Goal: Task Accomplishment & Management: Use online tool/utility

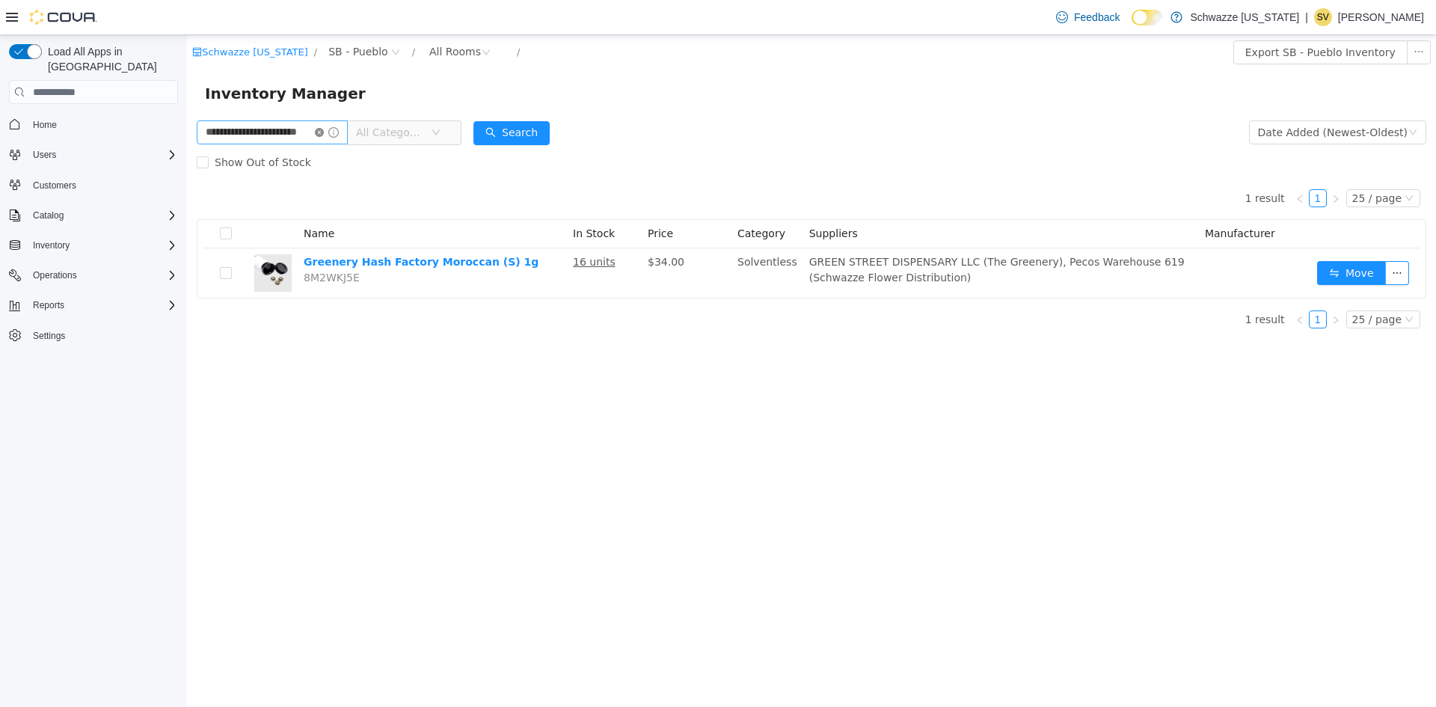
click at [324, 131] on icon "icon: close-circle" at bounding box center [319, 132] width 9 height 9
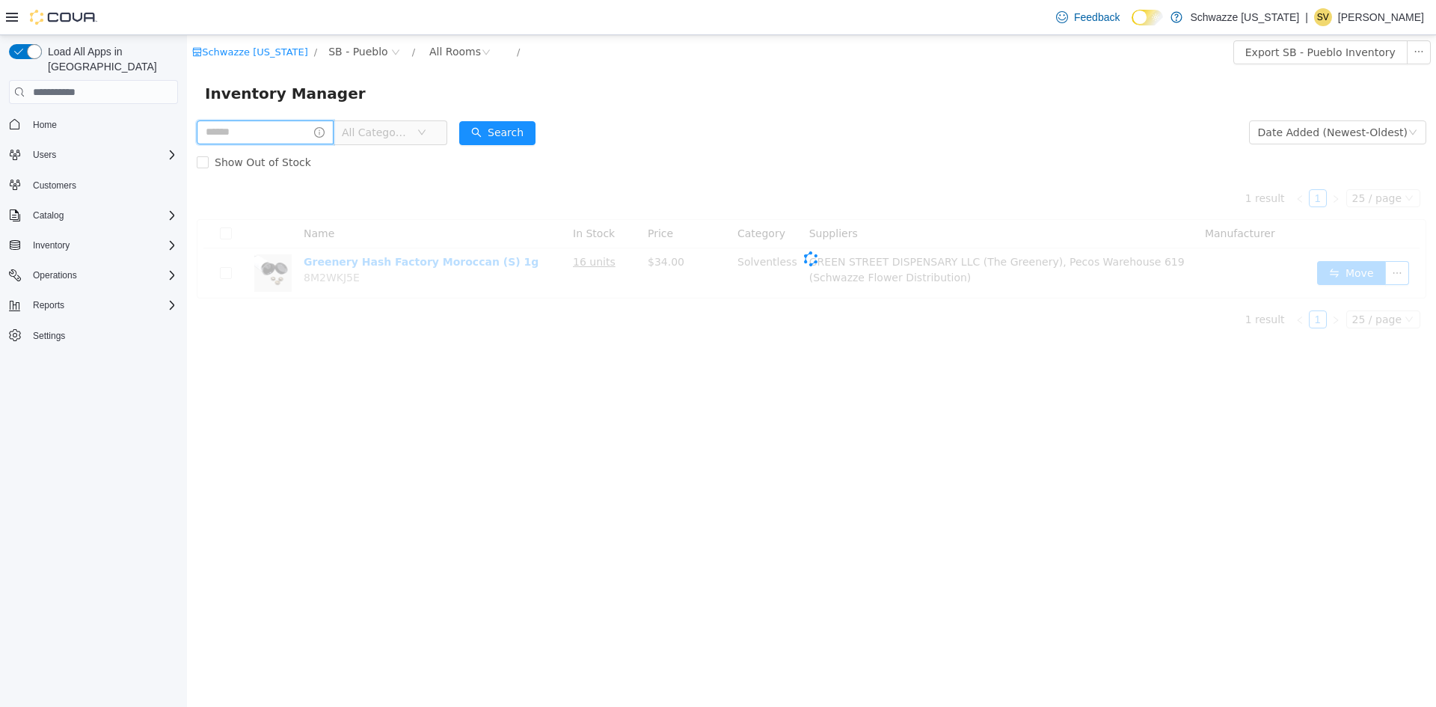
click at [330, 131] on span at bounding box center [265, 132] width 137 height 24
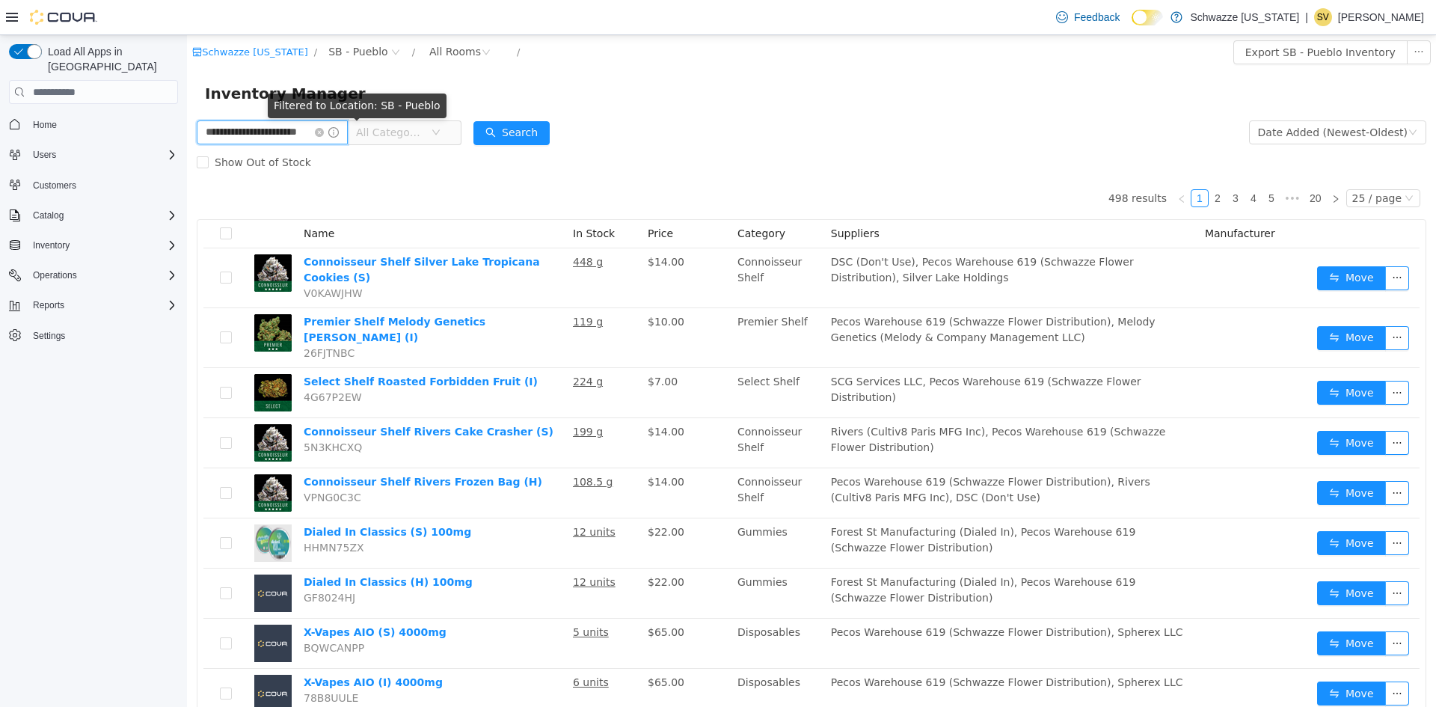
scroll to position [0, 17]
type input "**********"
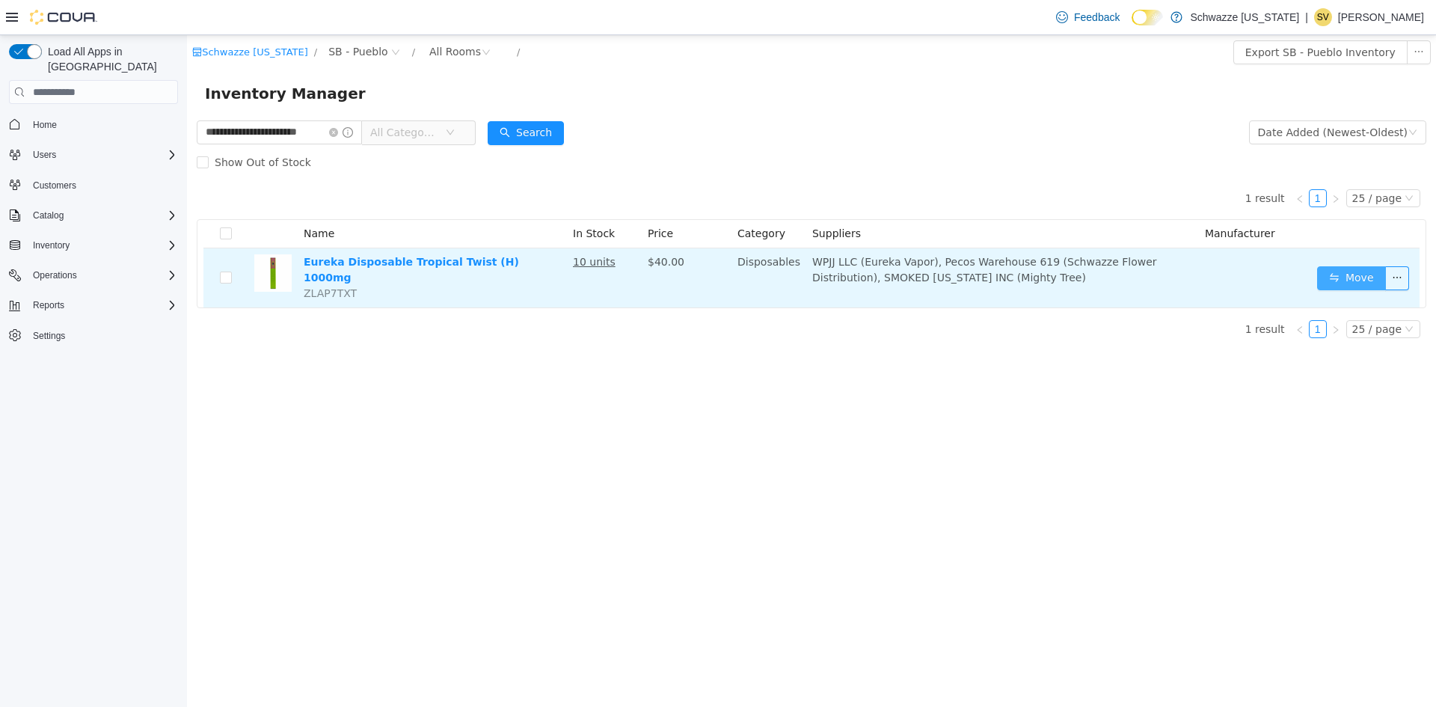
click at [1324, 274] on button "Move" at bounding box center [1351, 278] width 69 height 24
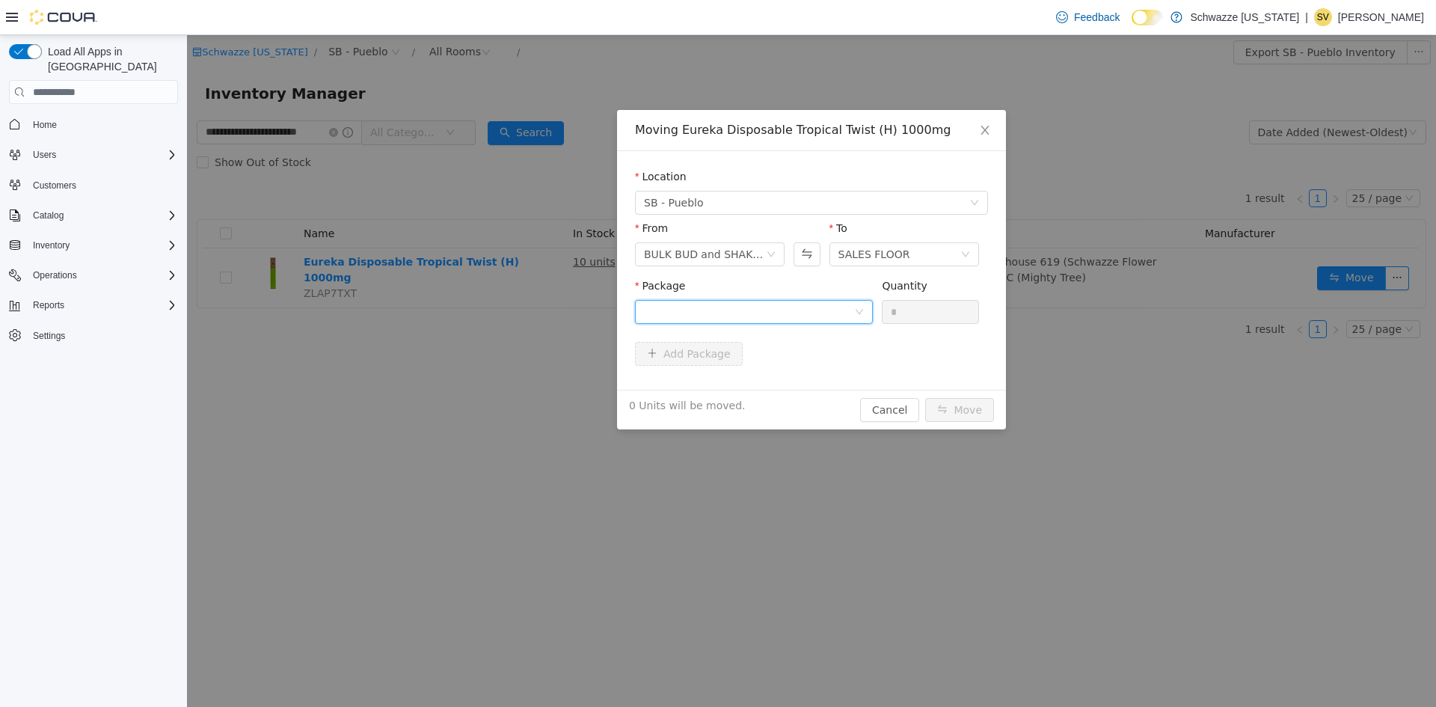
click at [820, 314] on div at bounding box center [749, 312] width 210 height 22
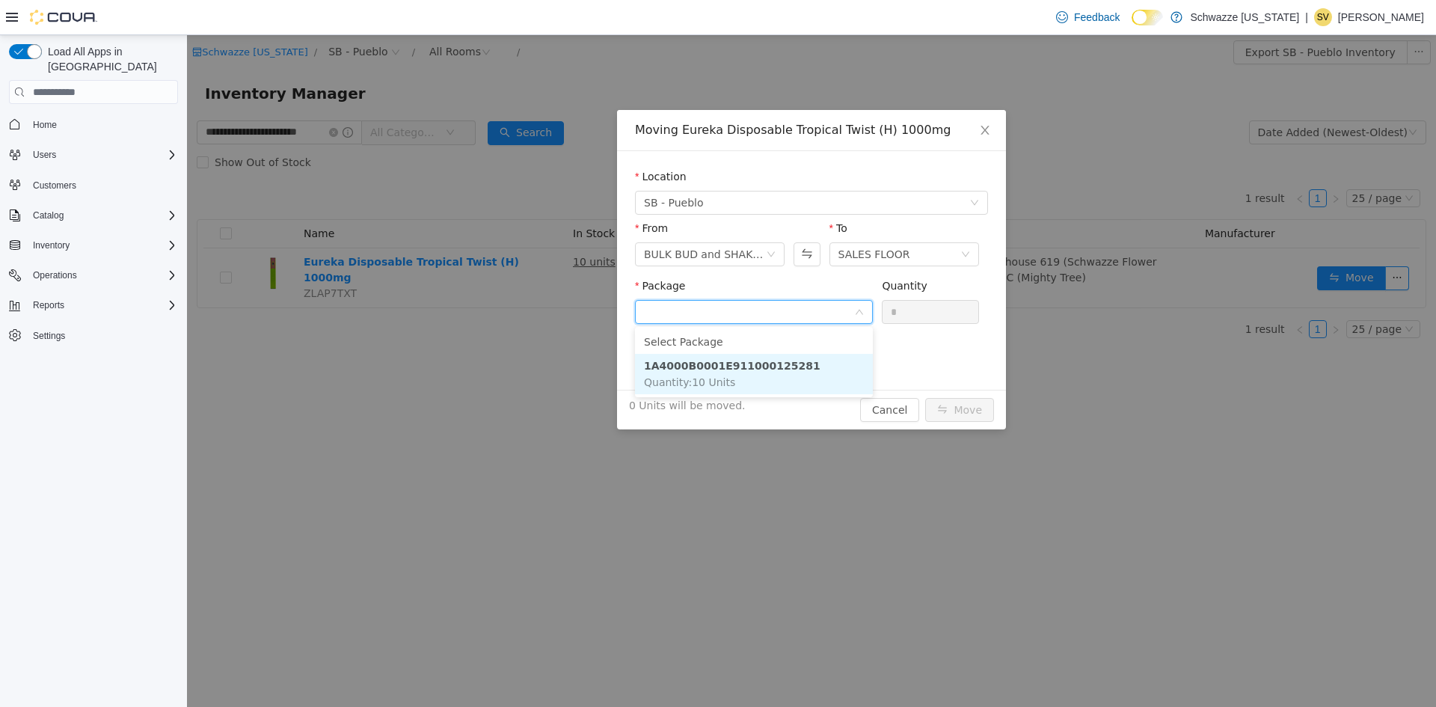
drag, startPoint x: 812, startPoint y: 366, endPoint x: 839, endPoint y: 358, distance: 27.9
click at [813, 366] on li "1A4000B0001E911000125281 Quantity : 10 Units" at bounding box center [754, 374] width 238 height 40
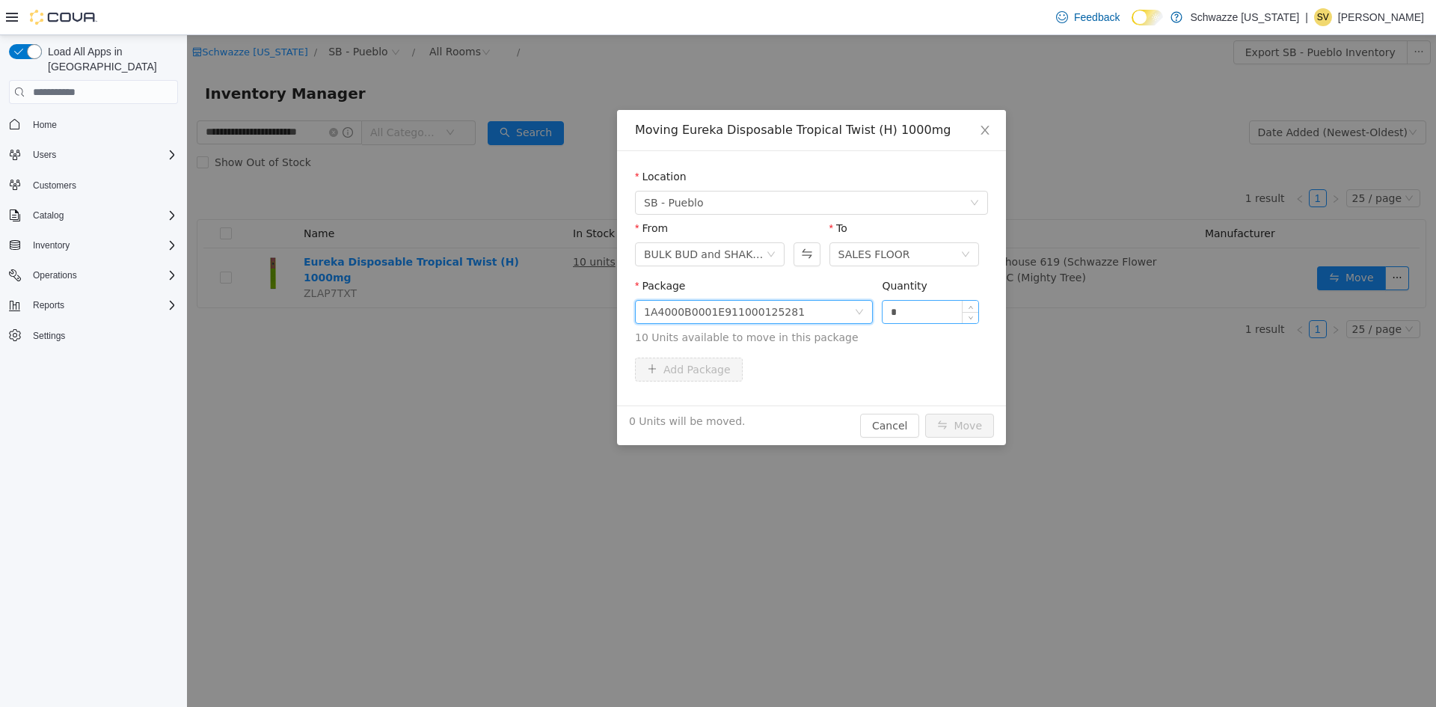
click at [915, 322] on input "*" at bounding box center [930, 312] width 96 height 22
type input "**"
click at [925, 414] on button "Move" at bounding box center [959, 426] width 69 height 24
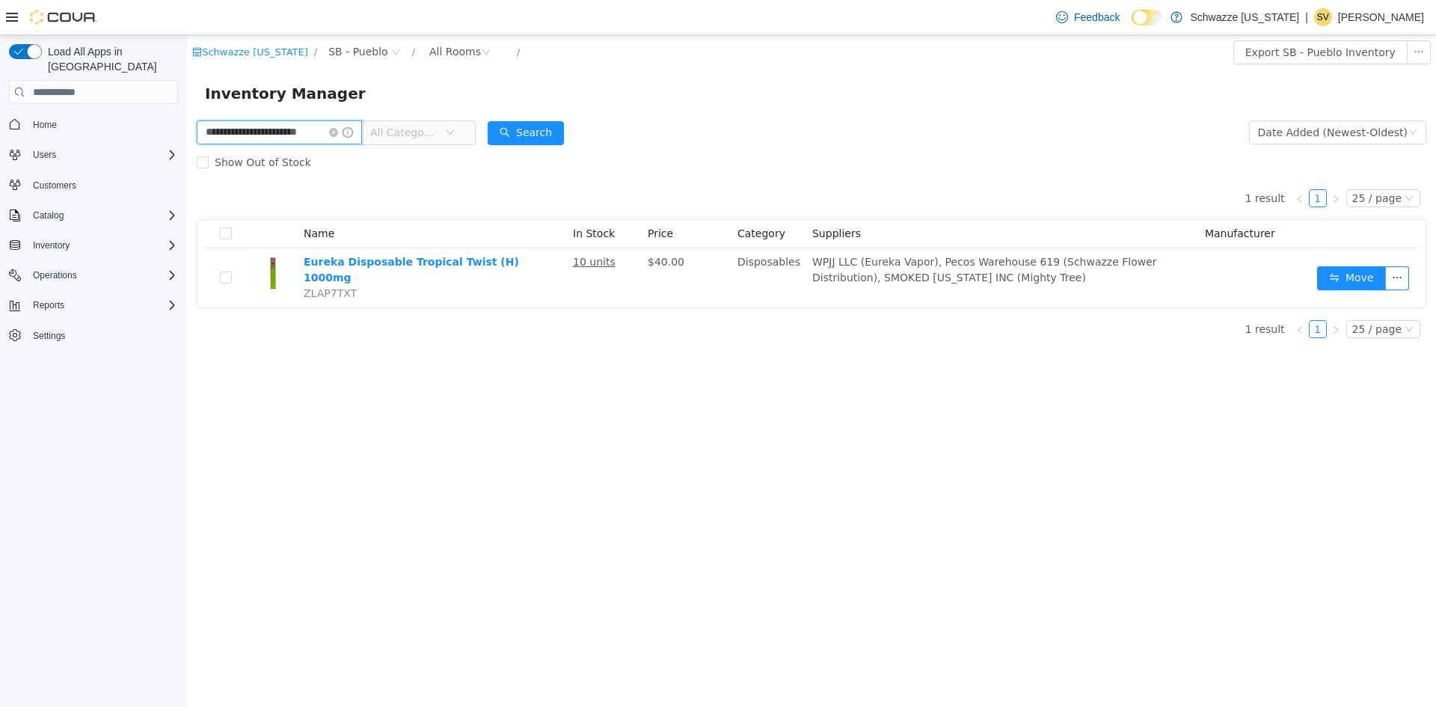
click at [314, 129] on input "**********" at bounding box center [279, 132] width 165 height 24
click at [333, 134] on icon "icon: close-circle" at bounding box center [333, 132] width 9 height 9
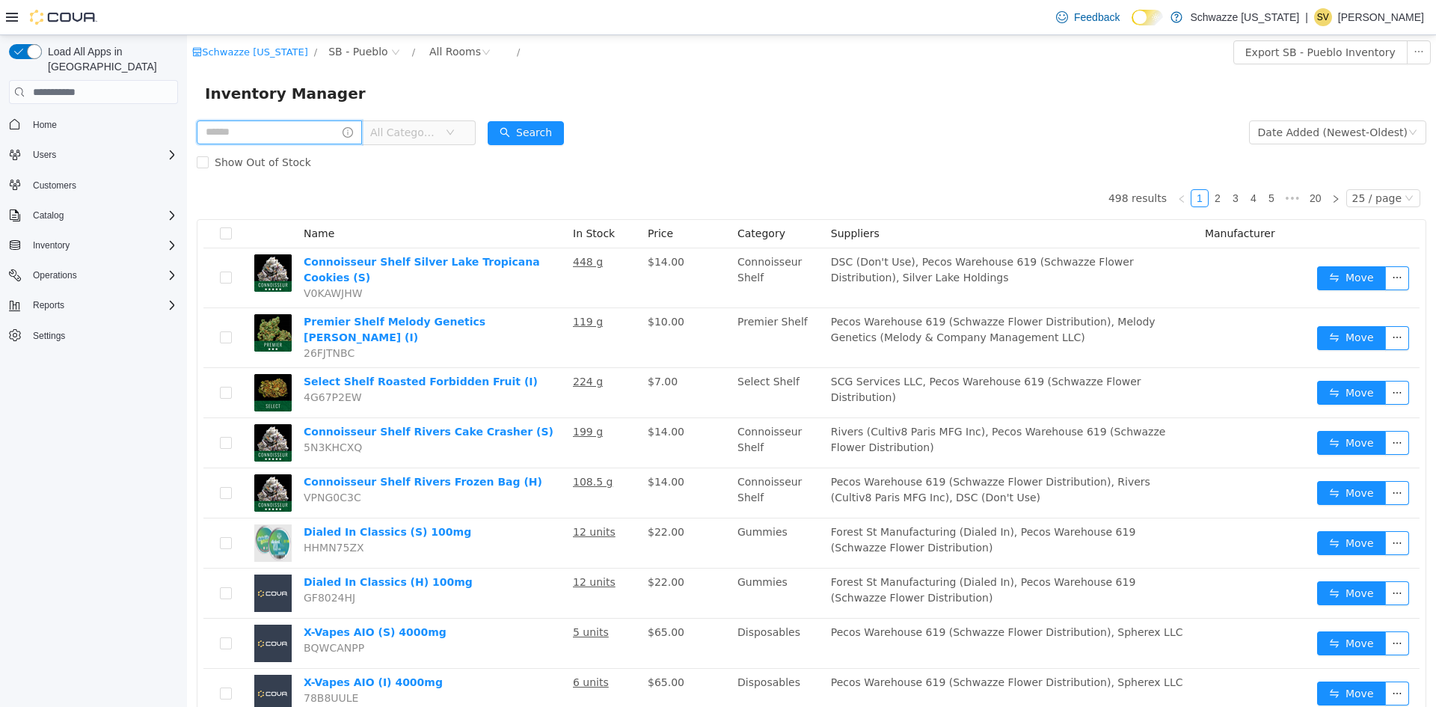
click at [245, 128] on input "text" at bounding box center [279, 132] width 165 height 24
type input "**********"
click at [536, 135] on button "Search" at bounding box center [526, 133] width 76 height 24
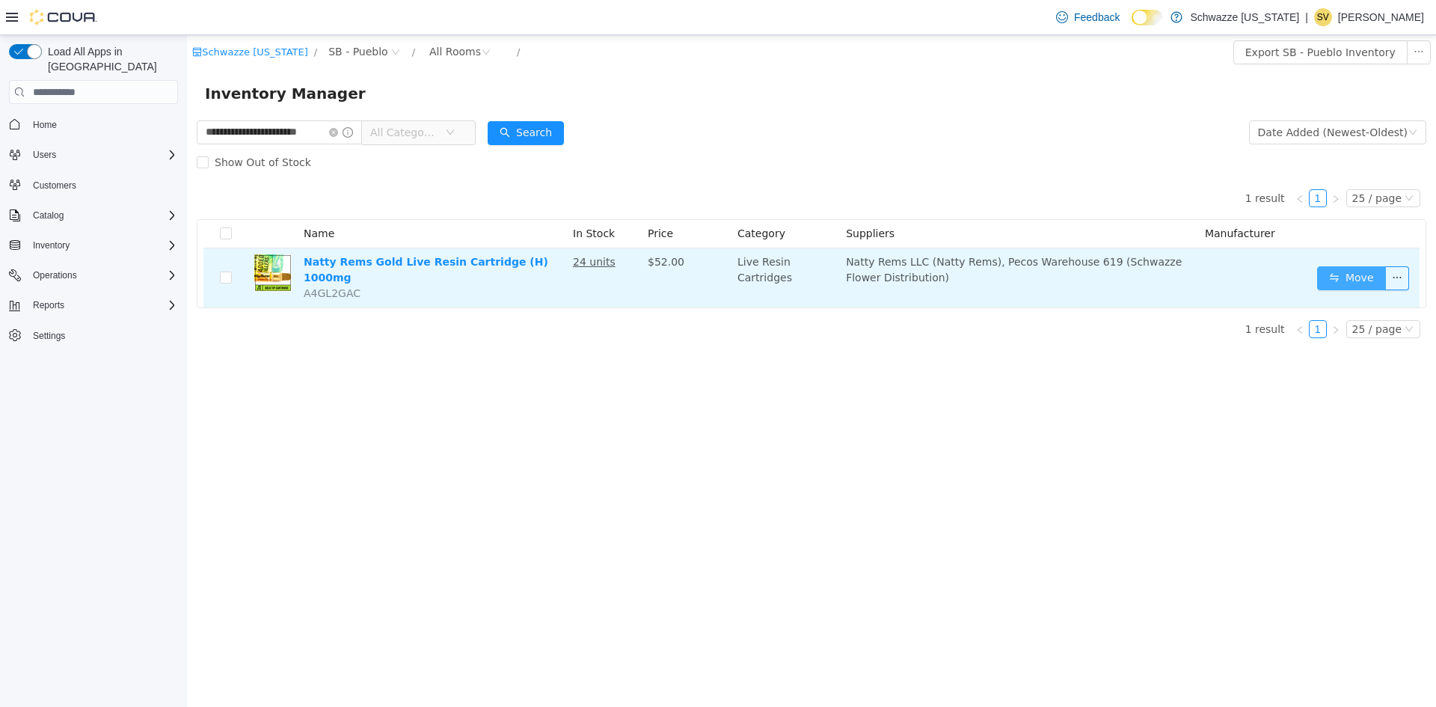
click at [1341, 278] on button "Move" at bounding box center [1351, 278] width 69 height 24
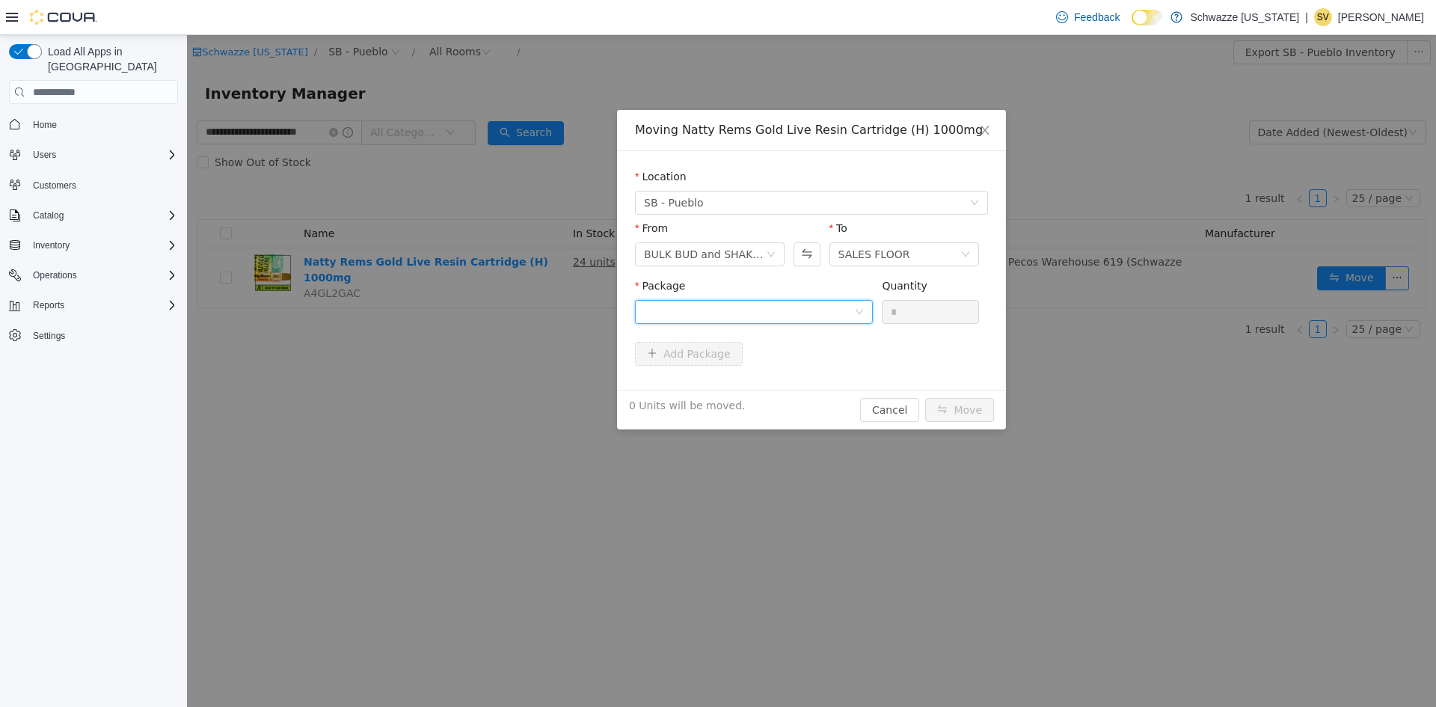
click at [784, 303] on div at bounding box center [749, 312] width 210 height 22
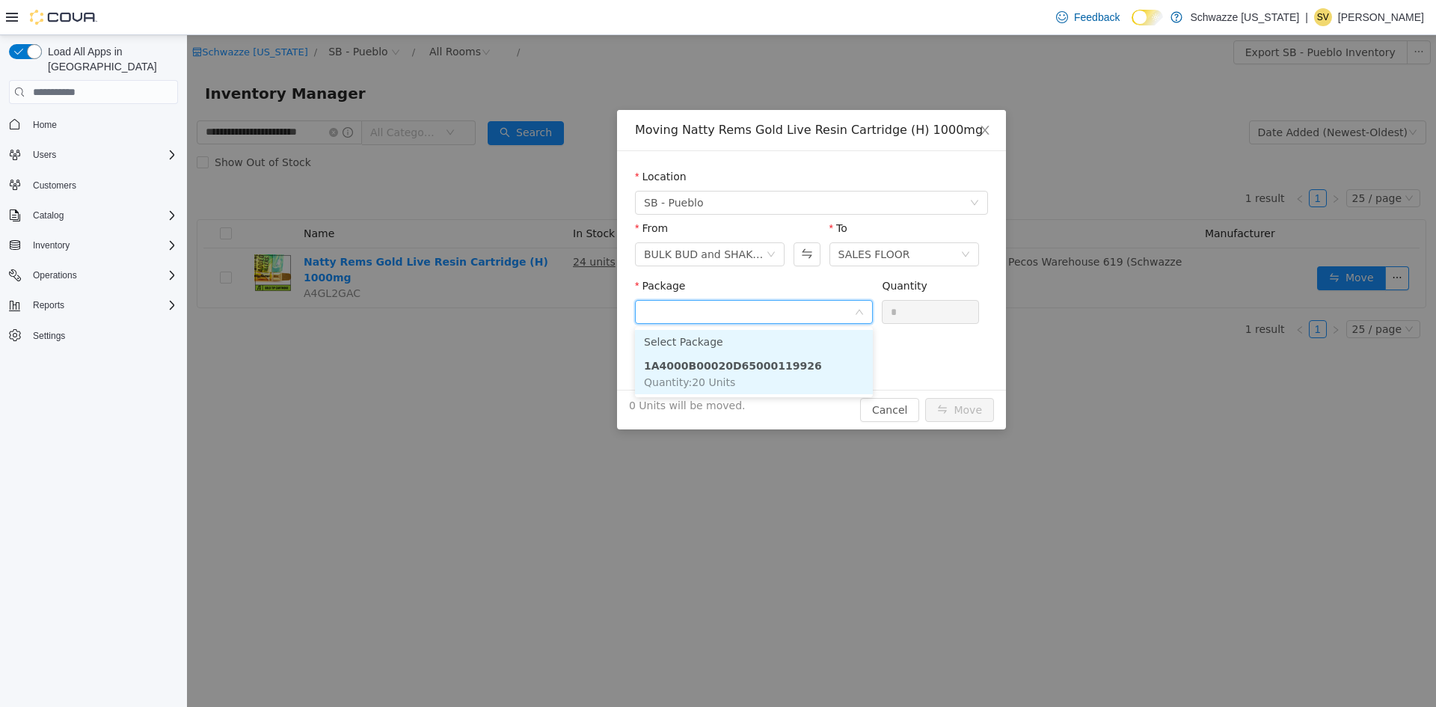
click at [798, 379] on li "1A4000B00020D65000119926 Quantity : 20 Units" at bounding box center [754, 374] width 238 height 40
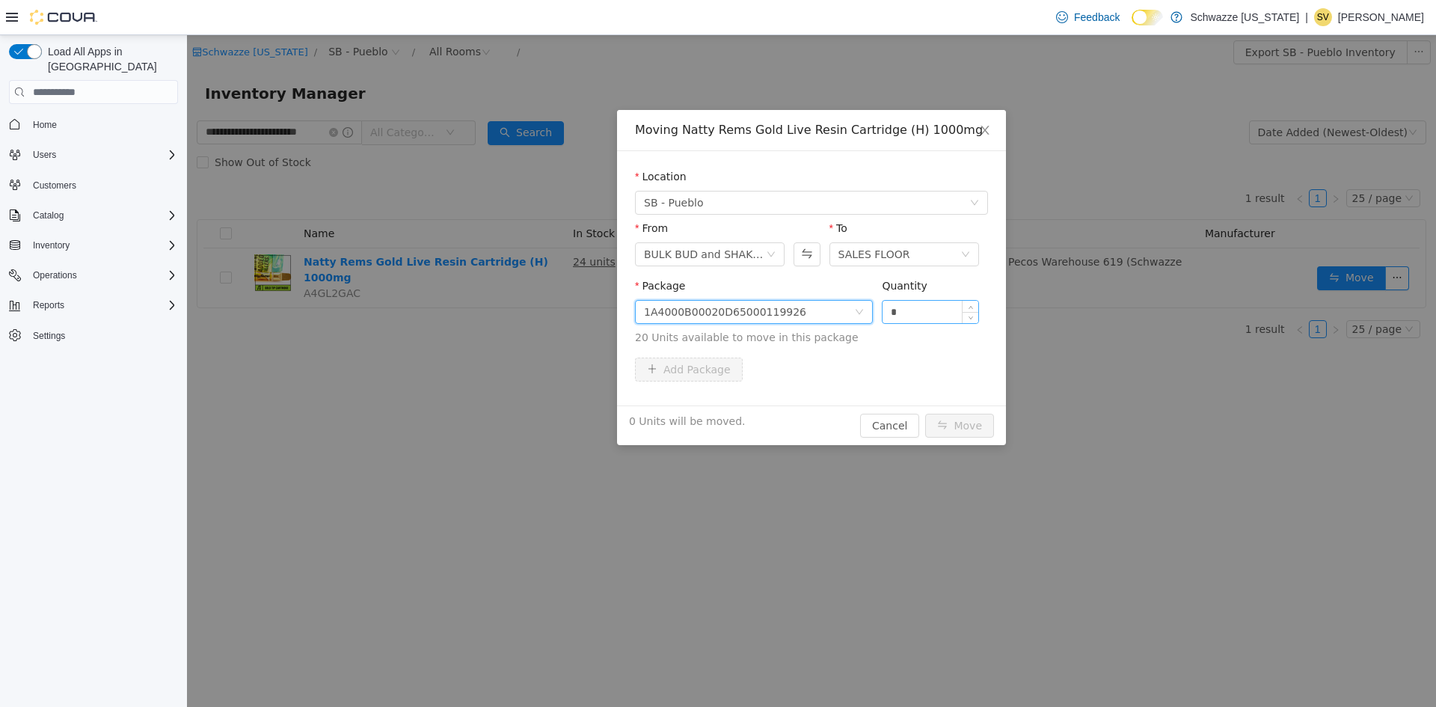
click at [895, 311] on input "*" at bounding box center [930, 312] width 96 height 22
type input "**"
click at [967, 433] on button "Move" at bounding box center [959, 426] width 69 height 24
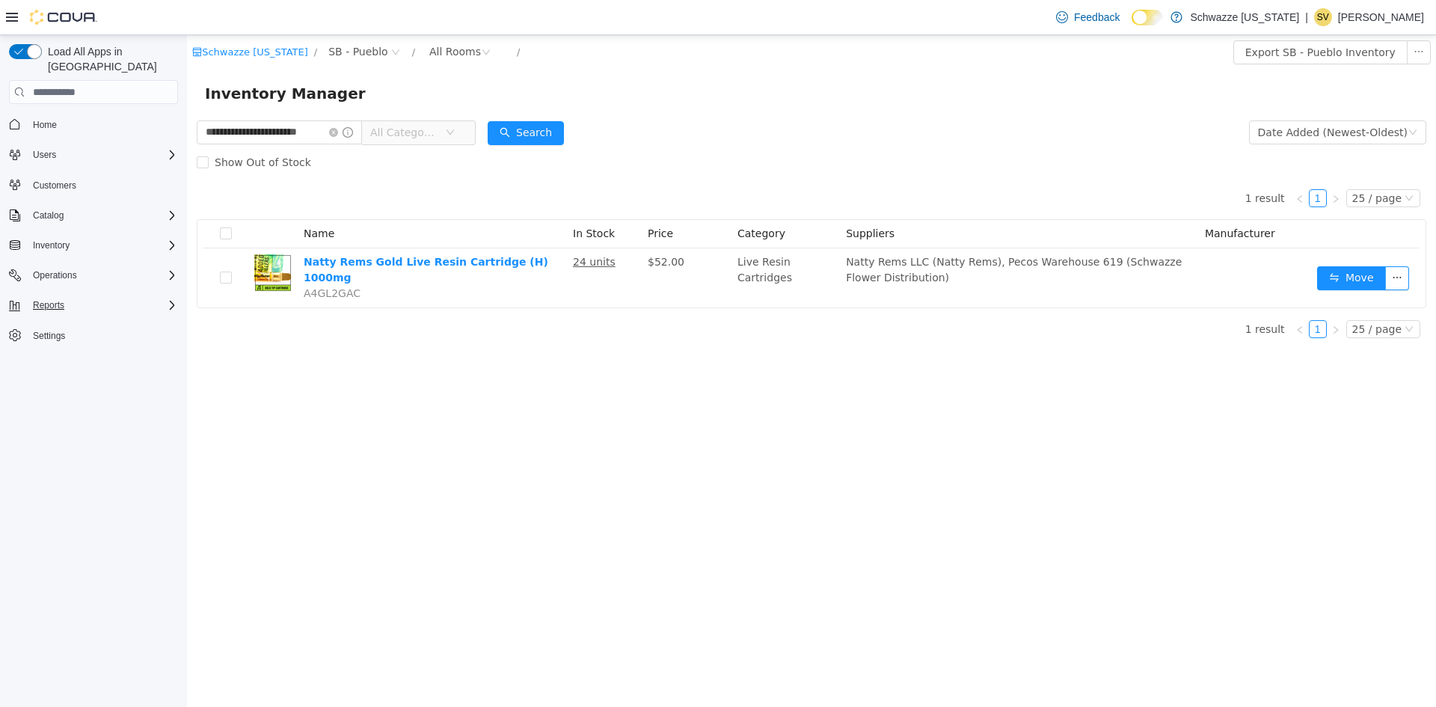
click at [80, 296] on div "Reports" at bounding box center [102, 305] width 151 height 18
click at [59, 401] on link "Reports" at bounding box center [42, 410] width 43 height 18
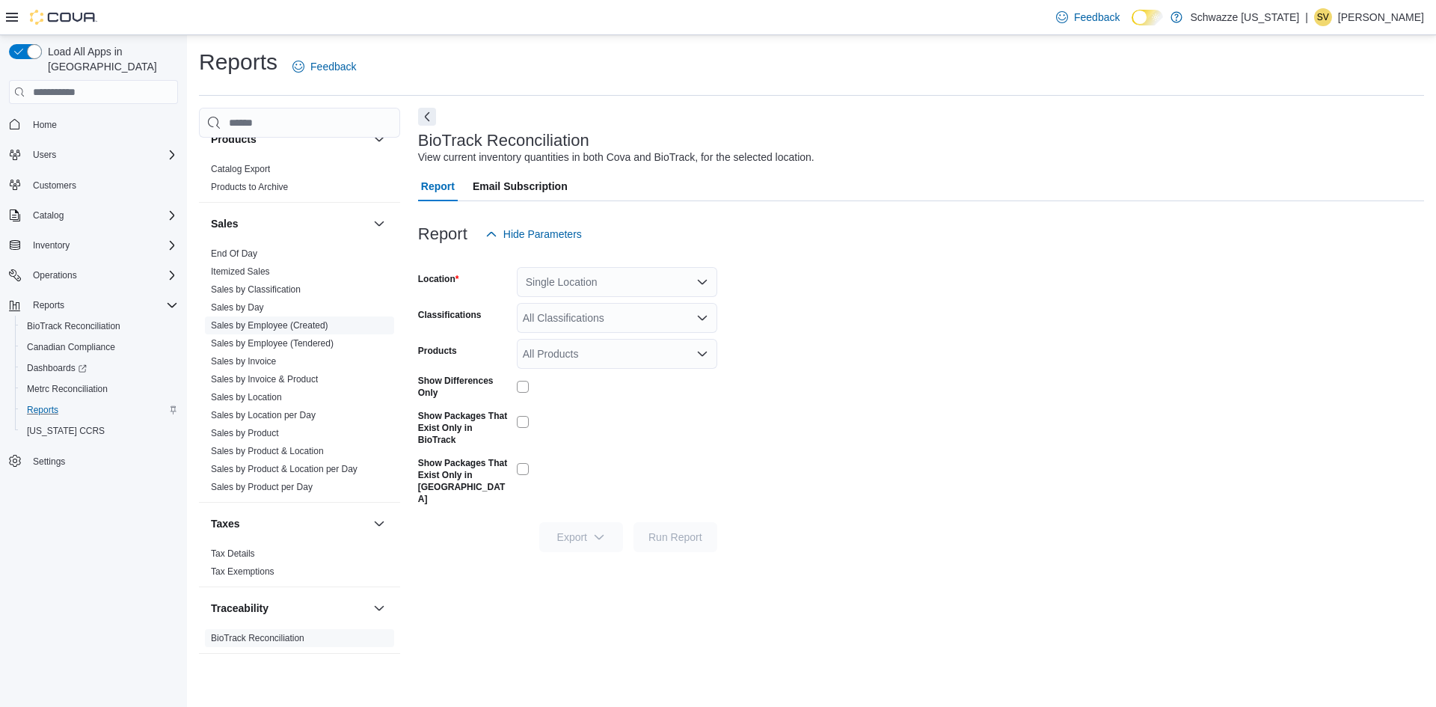
scroll to position [978, 0]
drag, startPoint x: 236, startPoint y: 251, endPoint x: 283, endPoint y: 260, distance: 47.2
click at [236, 251] on link "End Of Day" at bounding box center [234, 253] width 46 height 10
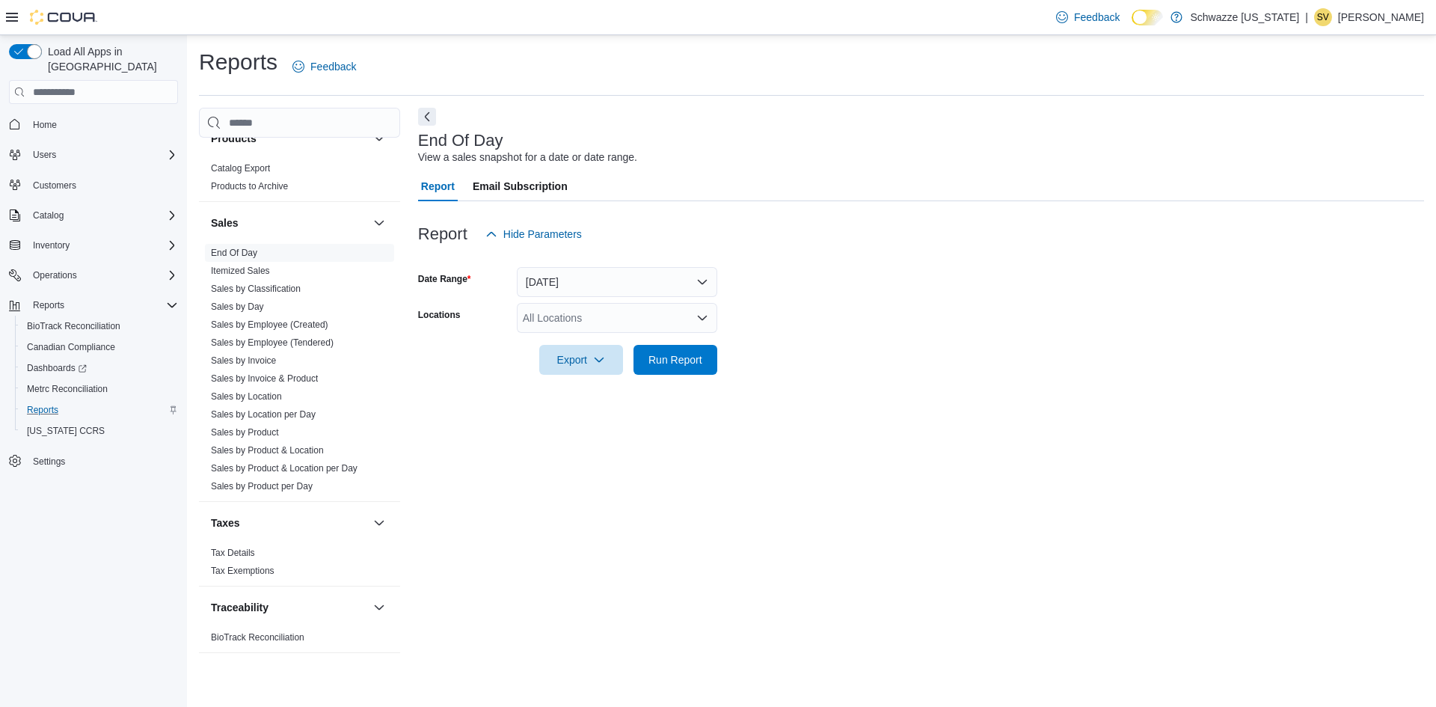
click at [622, 322] on div "All Locations" at bounding box center [617, 318] width 200 height 30
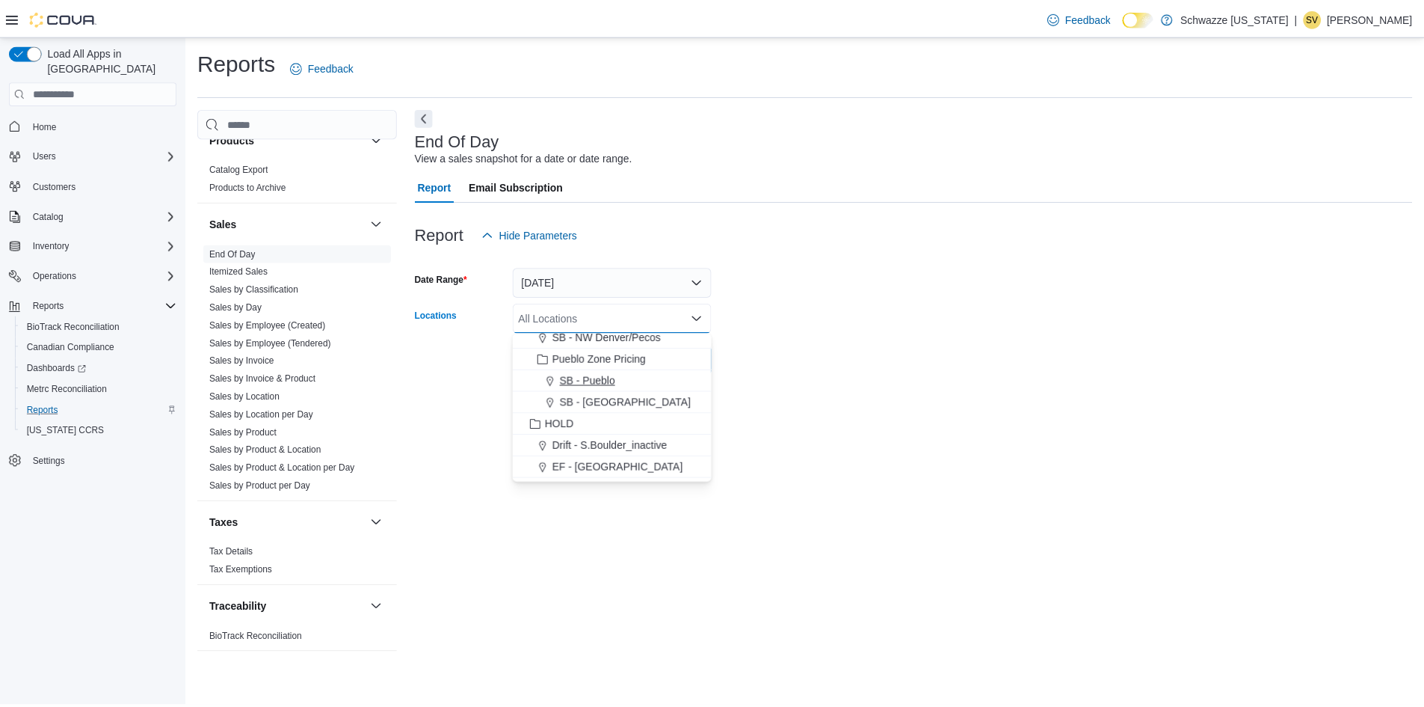
scroll to position [568, 0]
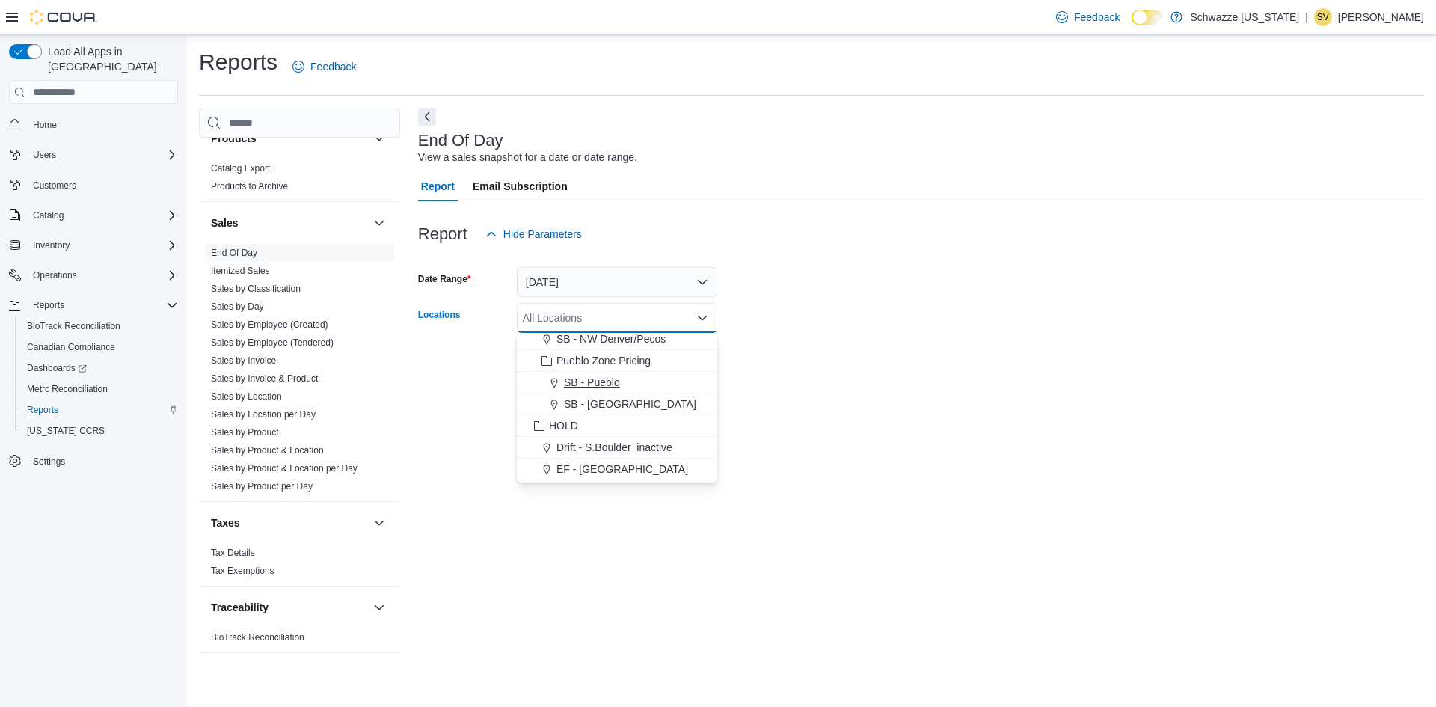
click at [621, 383] on div "SB - Pueblo" at bounding box center [617, 382] width 182 height 15
click at [789, 366] on form "Date Range [DATE] Locations SB - [GEOGRAPHIC_DATA] Combo box. Selected. SB - Pu…" at bounding box center [921, 312] width 1006 height 126
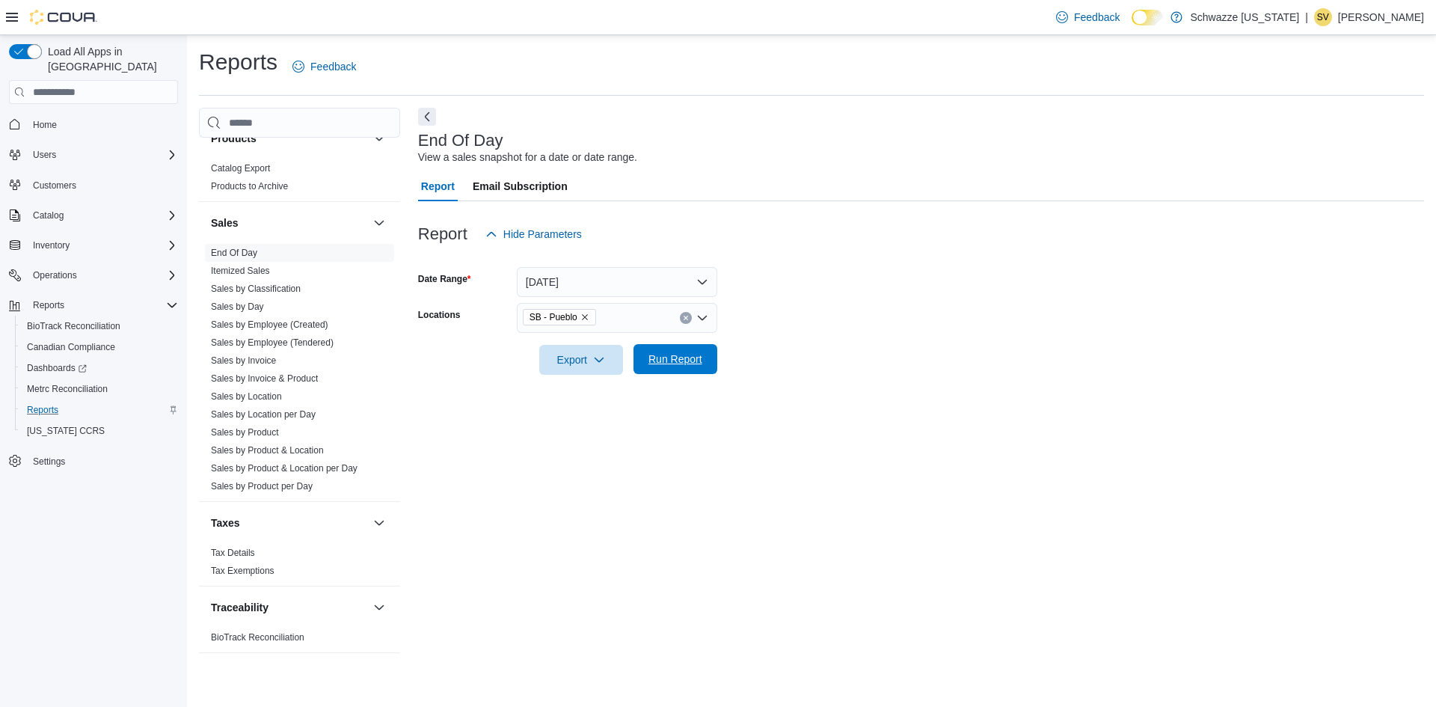
click at [703, 367] on span "Run Report" at bounding box center [675, 359] width 66 height 30
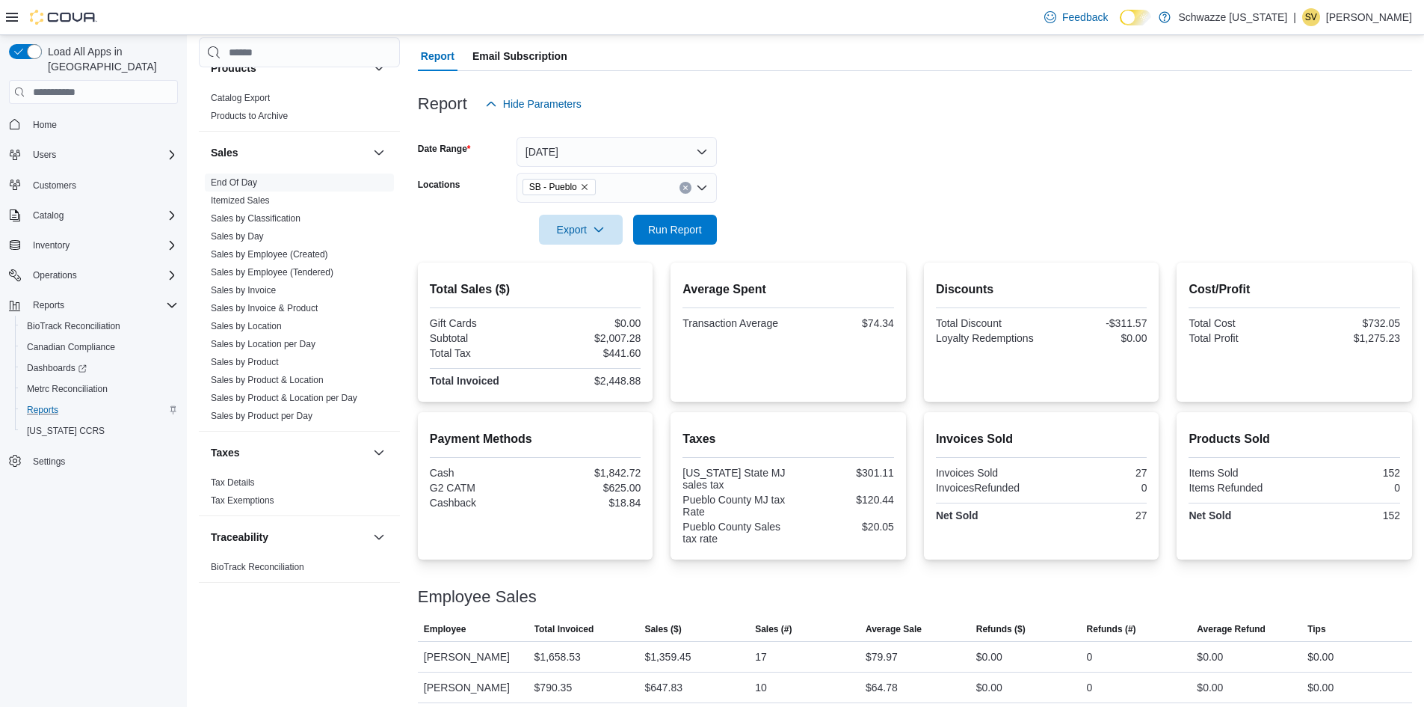
scroll to position [138, 0]
